Goal: Obtain resource: Download file/media

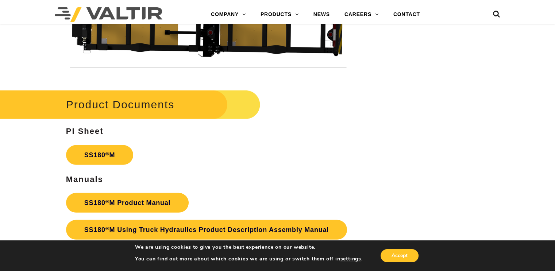
scroll to position [2227, 0]
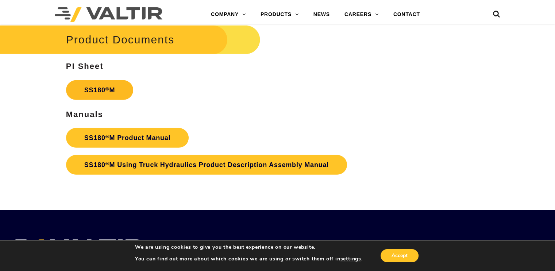
click at [108, 87] on sup "®" at bounding box center [108, 88] width 4 height 5
click at [151, 135] on link "SS180 ® M Product Manual" at bounding box center [127, 138] width 123 height 20
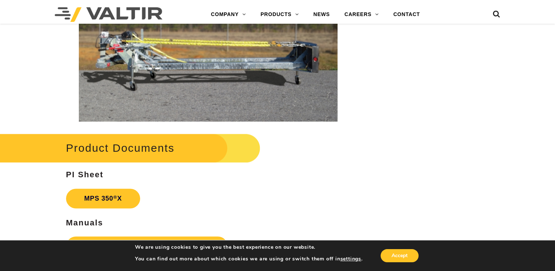
scroll to position [1205, 0]
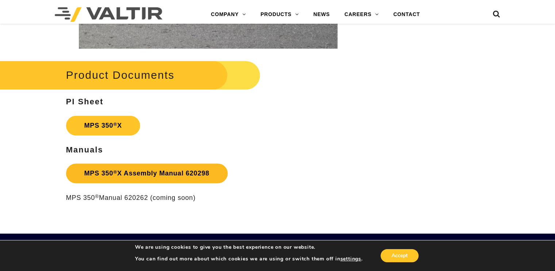
click at [115, 172] on sup "®" at bounding box center [115, 171] width 4 height 5
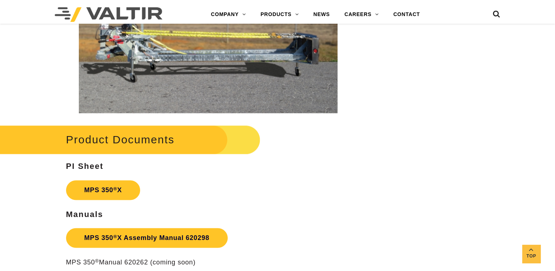
scroll to position [1057, 0]
